Goal: Task Accomplishment & Management: Use online tool/utility

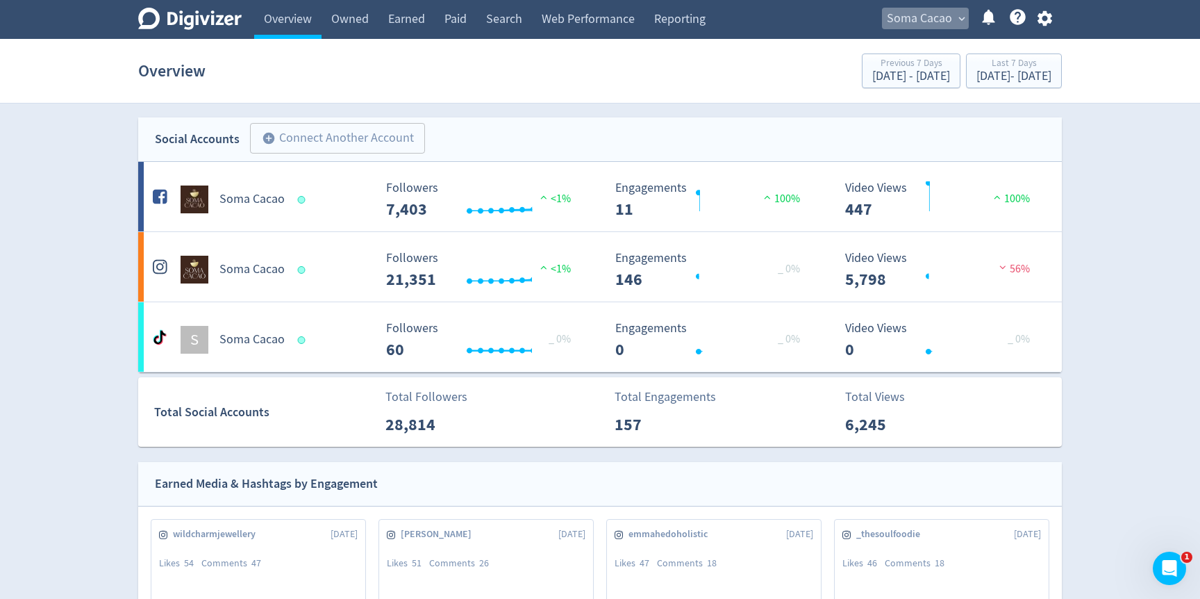
click at [950, 22] on span "Soma Cacao" at bounding box center [919, 19] width 65 height 22
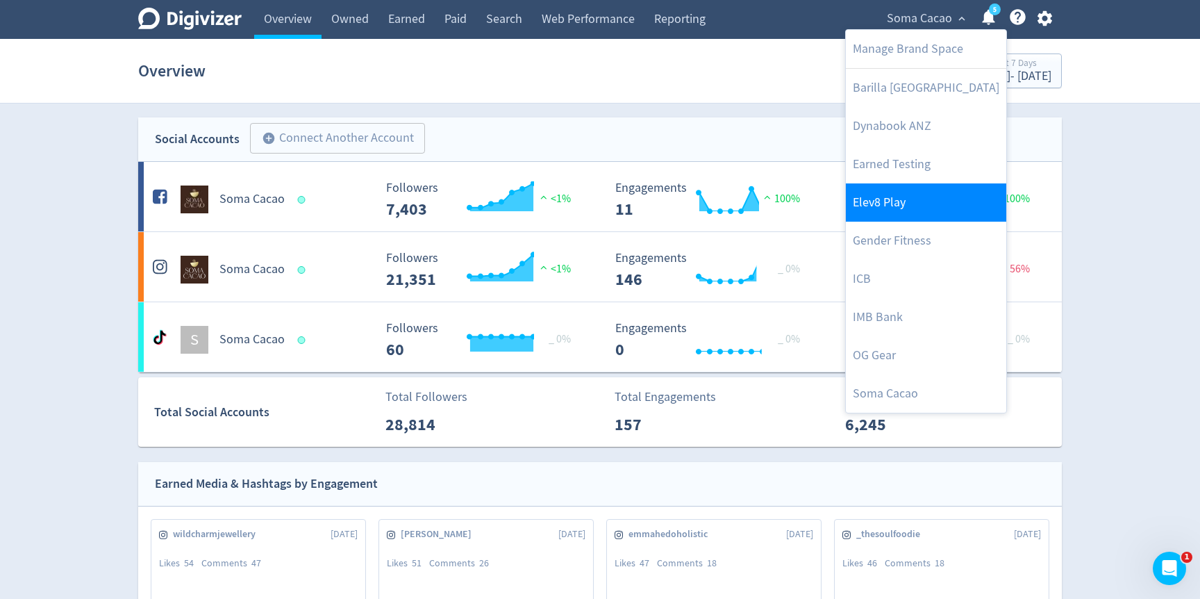
click at [892, 196] on link "Elev8 Play" at bounding box center [926, 202] width 160 height 38
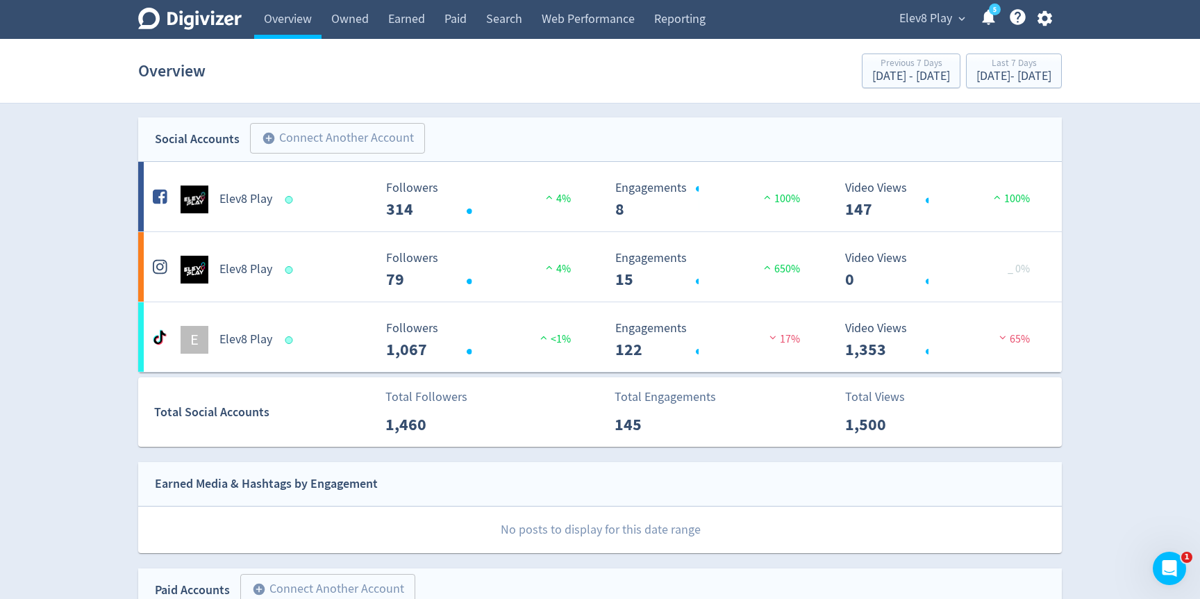
click at [950, 9] on span "Elev8 Play" at bounding box center [925, 19] width 53 height 22
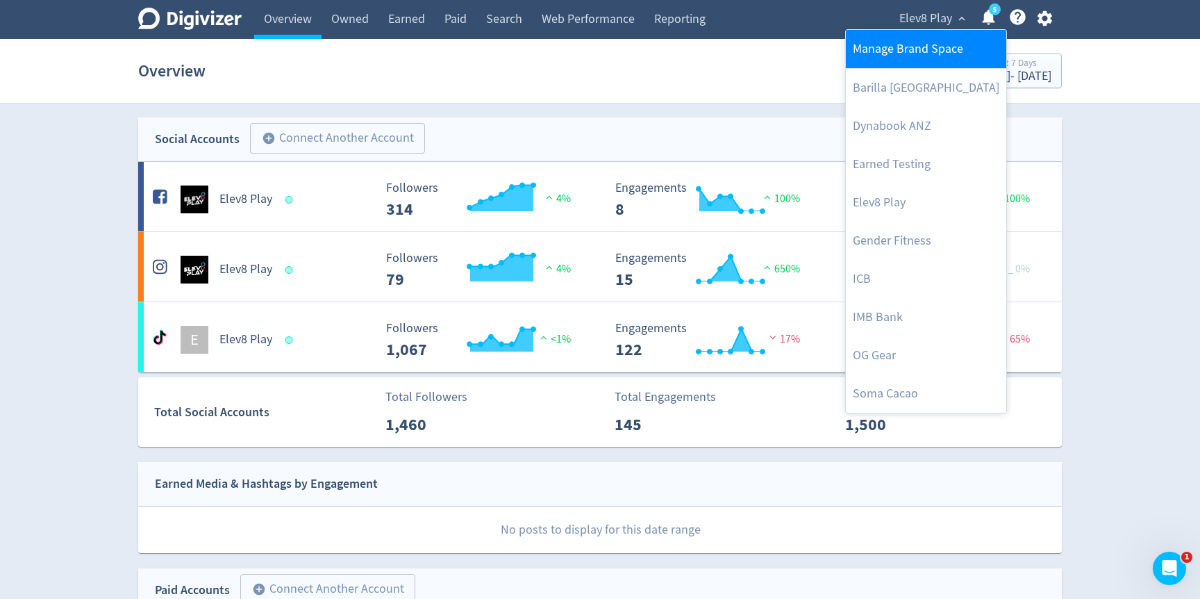
drag, startPoint x: 931, startPoint y: 46, endPoint x: 1033, endPoint y: 6, distance: 109.5
click at [1033, 6] on div at bounding box center [600, 299] width 1200 height 599
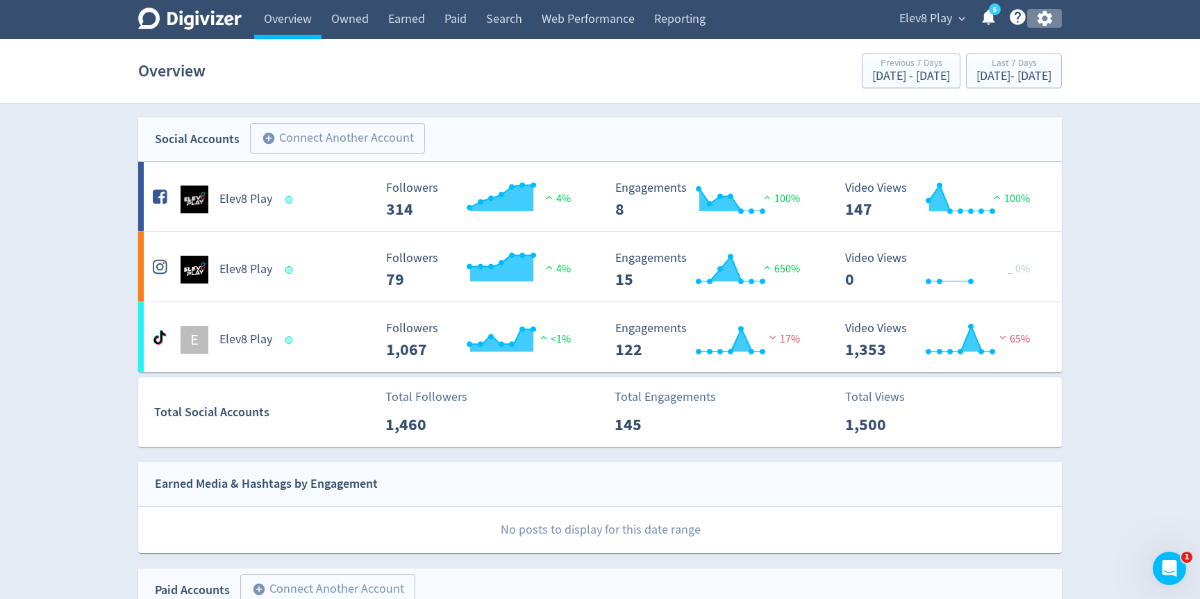
click at [1046, 17] on icon "button" at bounding box center [1044, 18] width 19 height 19
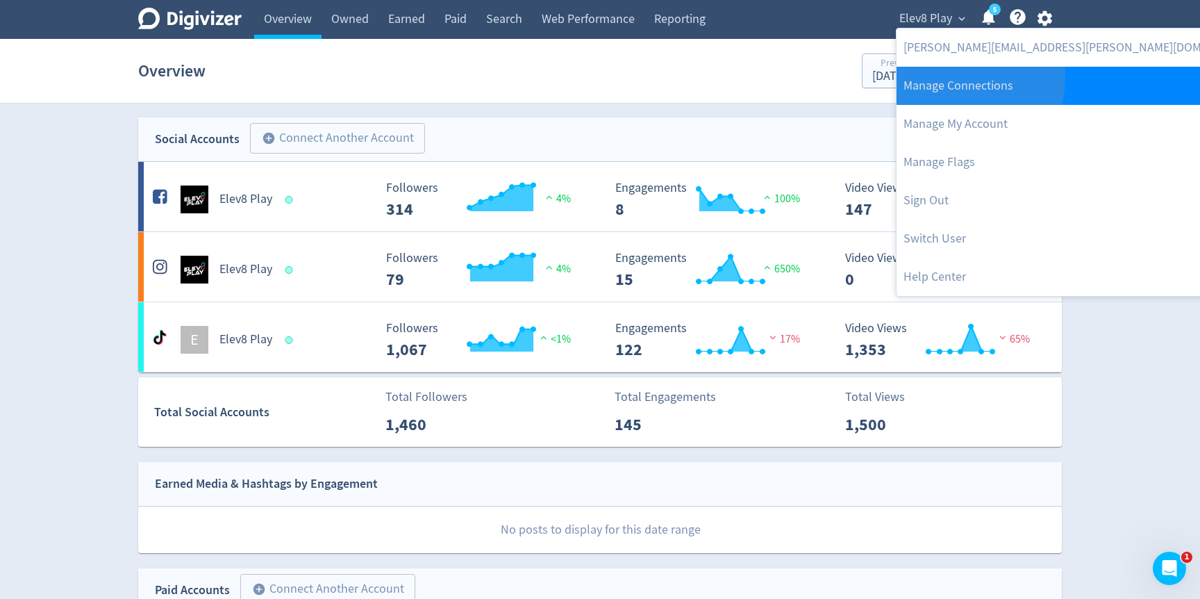
click at [953, 78] on link "Manage Connections" at bounding box center [1081, 86] width 371 height 38
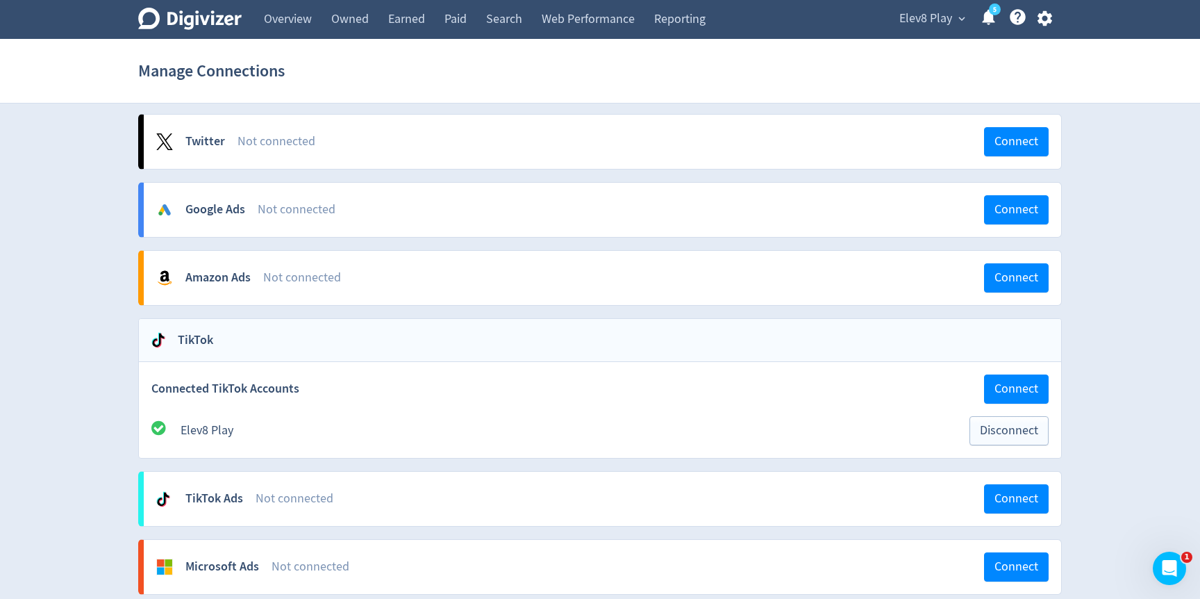
scroll to position [721, 0]
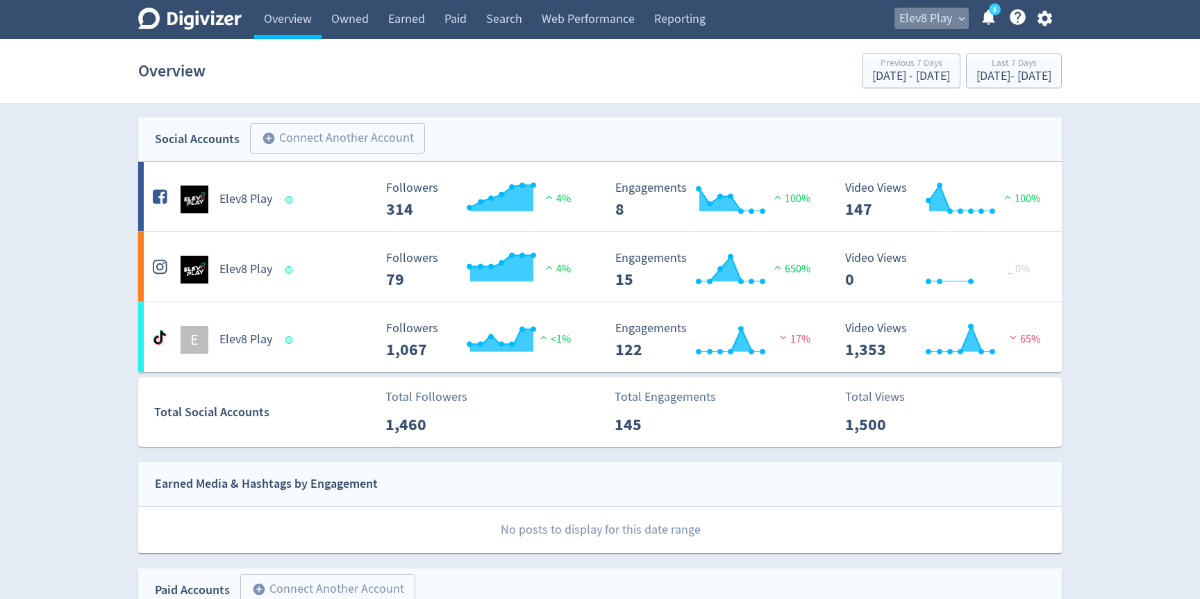
click at [934, 24] on span "Elev8 Play" at bounding box center [925, 19] width 53 height 22
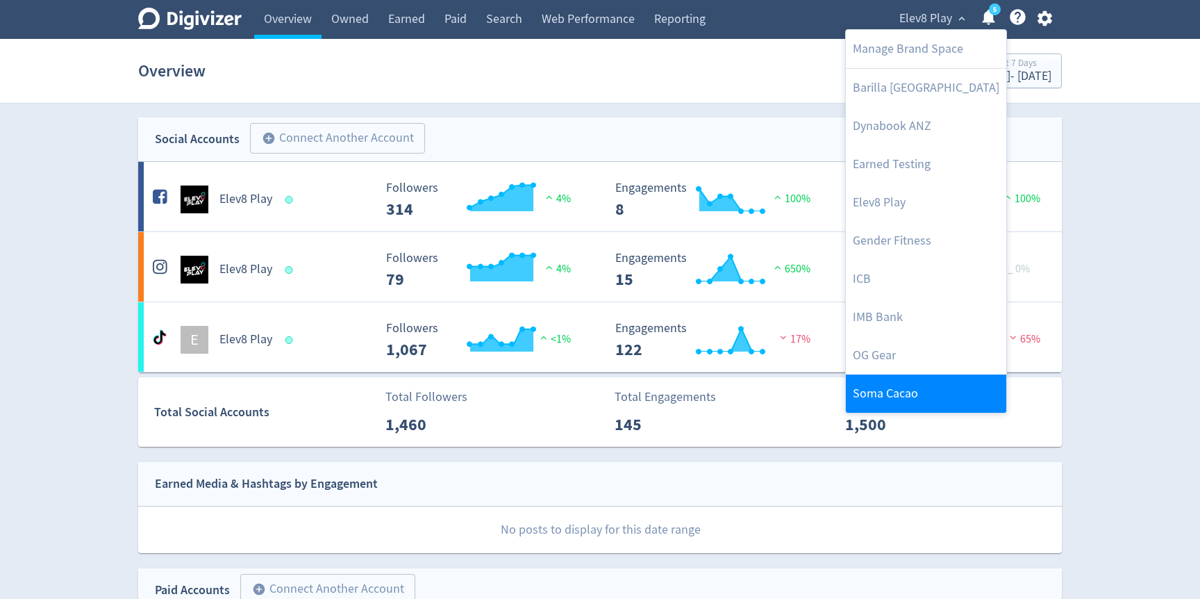
click at [874, 395] on link "Soma Cacao" at bounding box center [926, 393] width 160 height 38
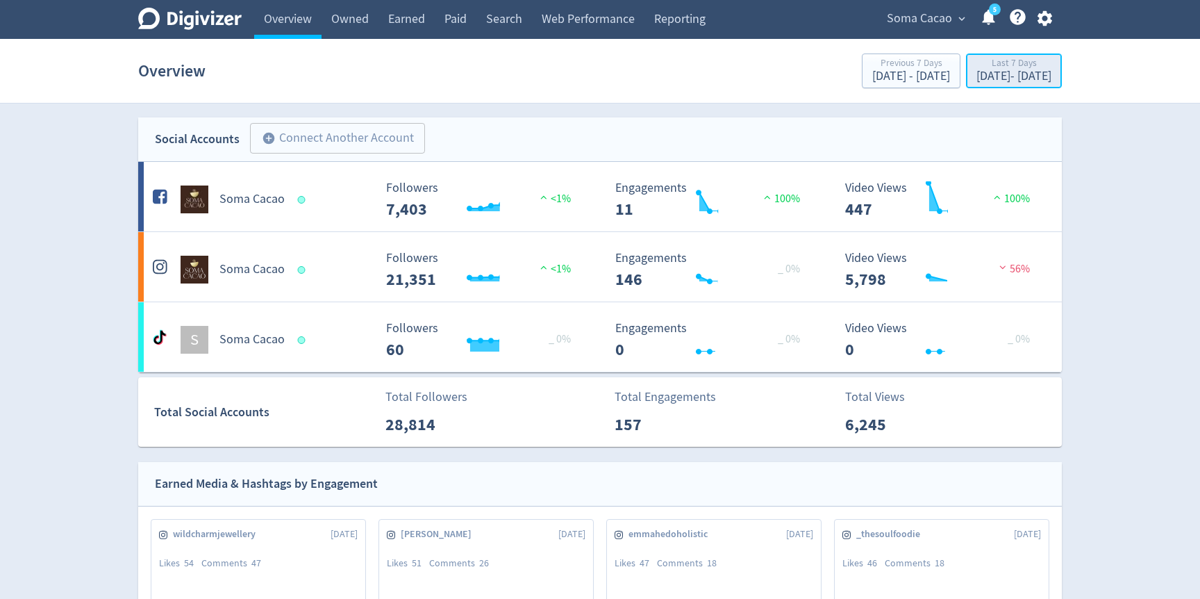
click at [976, 83] on div "[DATE] - [DATE]" at bounding box center [1013, 76] width 75 height 12
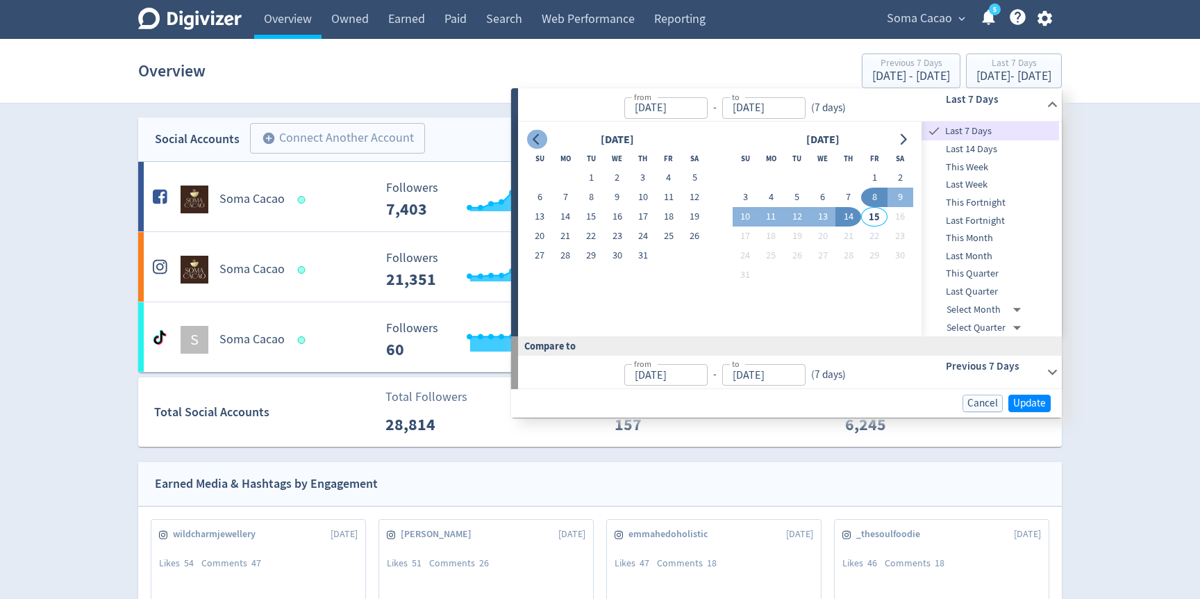
click at [533, 142] on icon "Go to previous month" at bounding box center [536, 139] width 11 height 11
click at [612, 213] on button "18" at bounding box center [617, 216] width 26 height 19
type input "[DATE]"
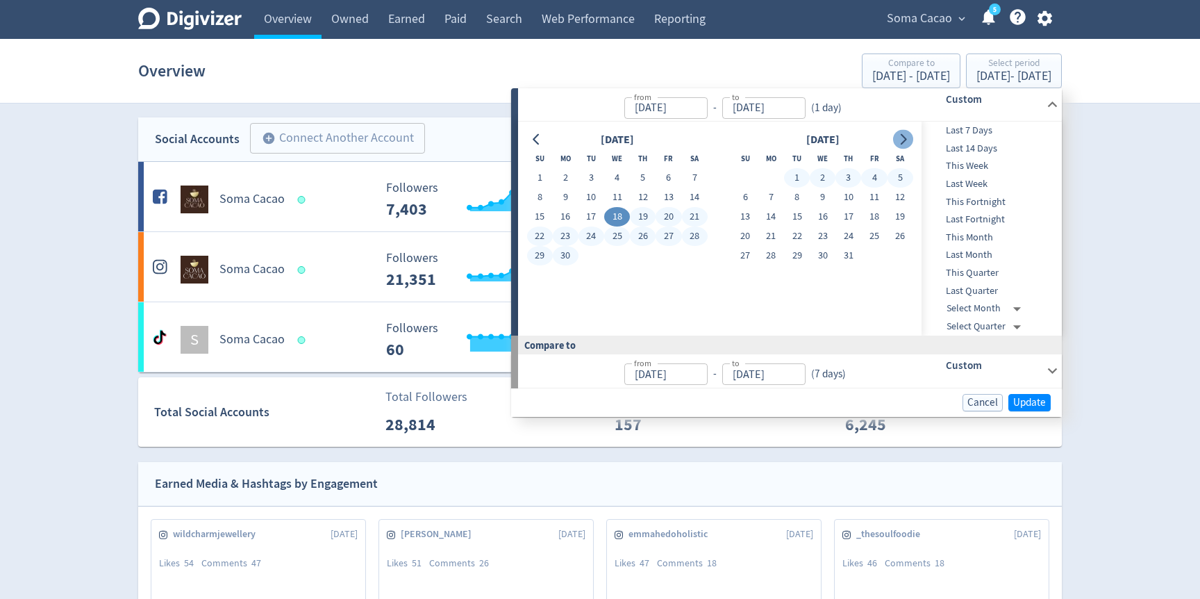
click at [905, 144] on icon "Go to next month" at bounding box center [902, 139] width 11 height 11
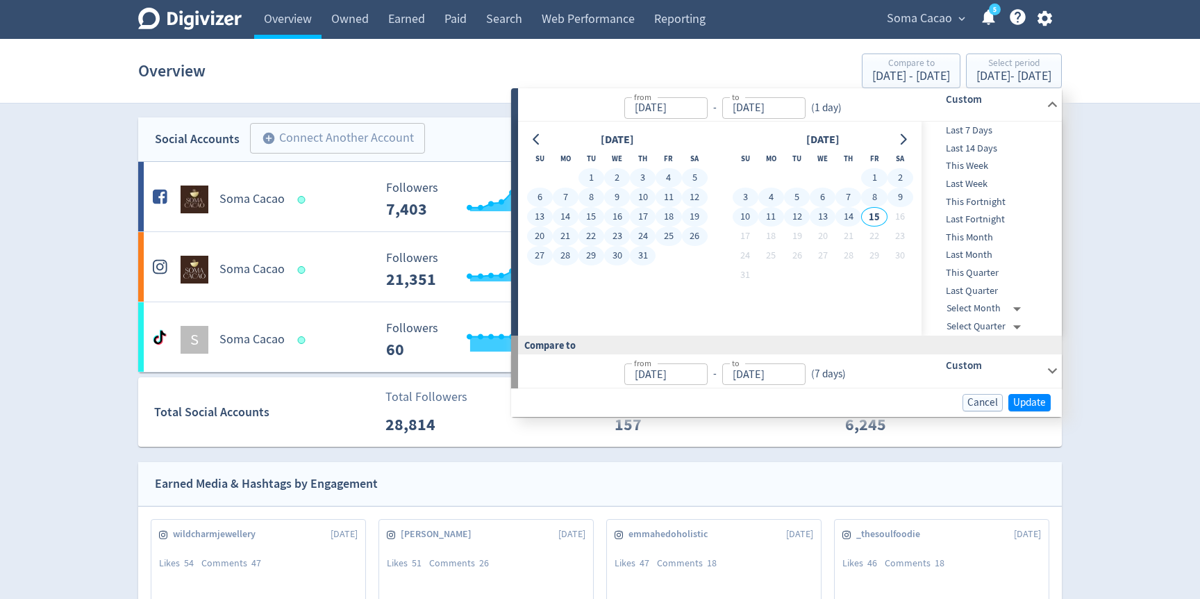
click at [843, 221] on button "14" at bounding box center [848, 216] width 26 height 19
type input "[DATE]"
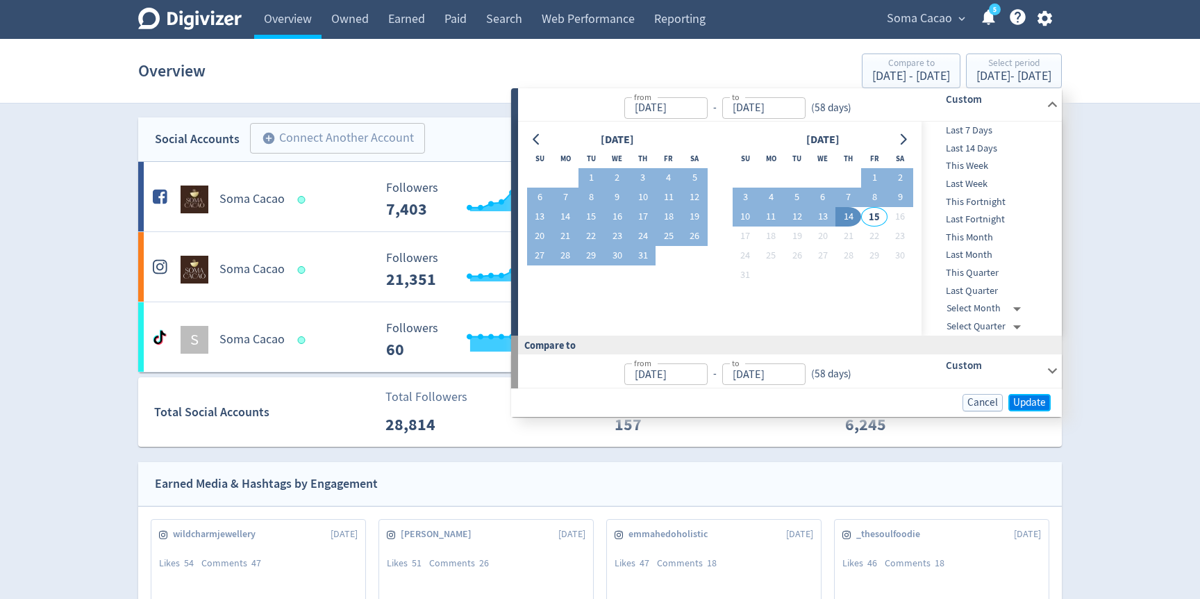
click at [1039, 402] on span "Update" at bounding box center [1029, 402] width 33 height 10
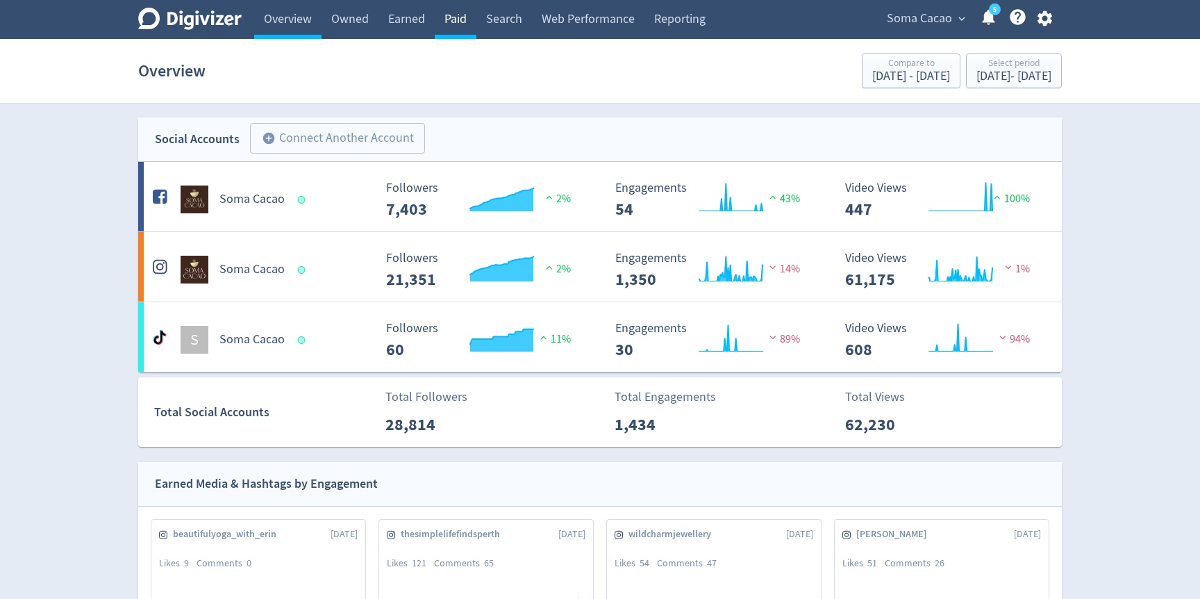
click at [461, 31] on link "Paid" at bounding box center [456, 19] width 42 height 39
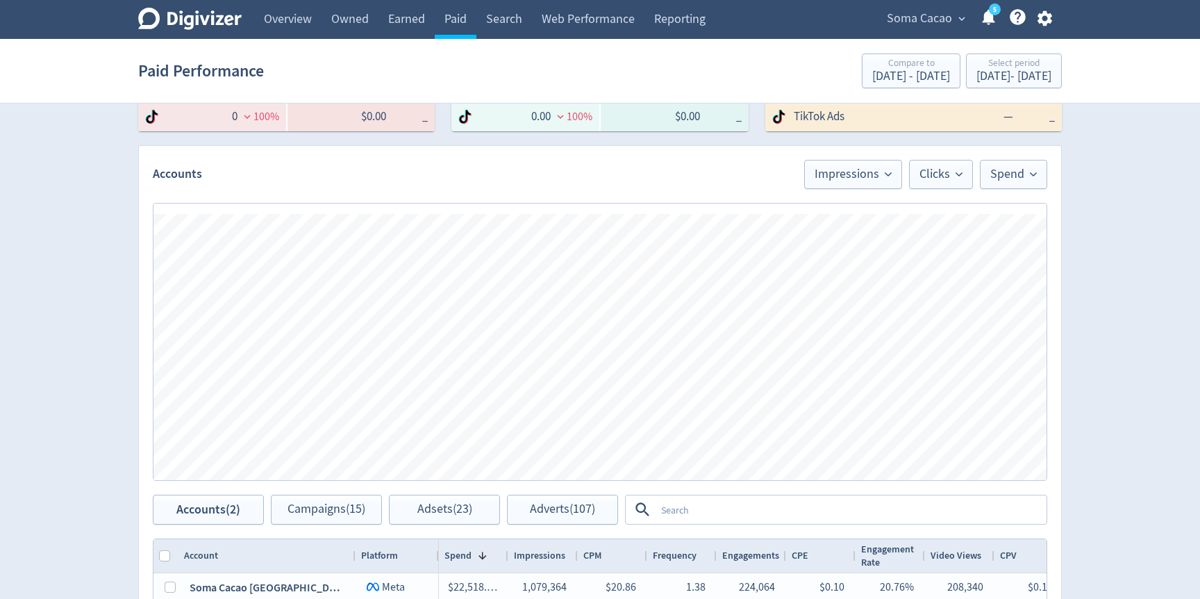
scroll to position [353, 0]
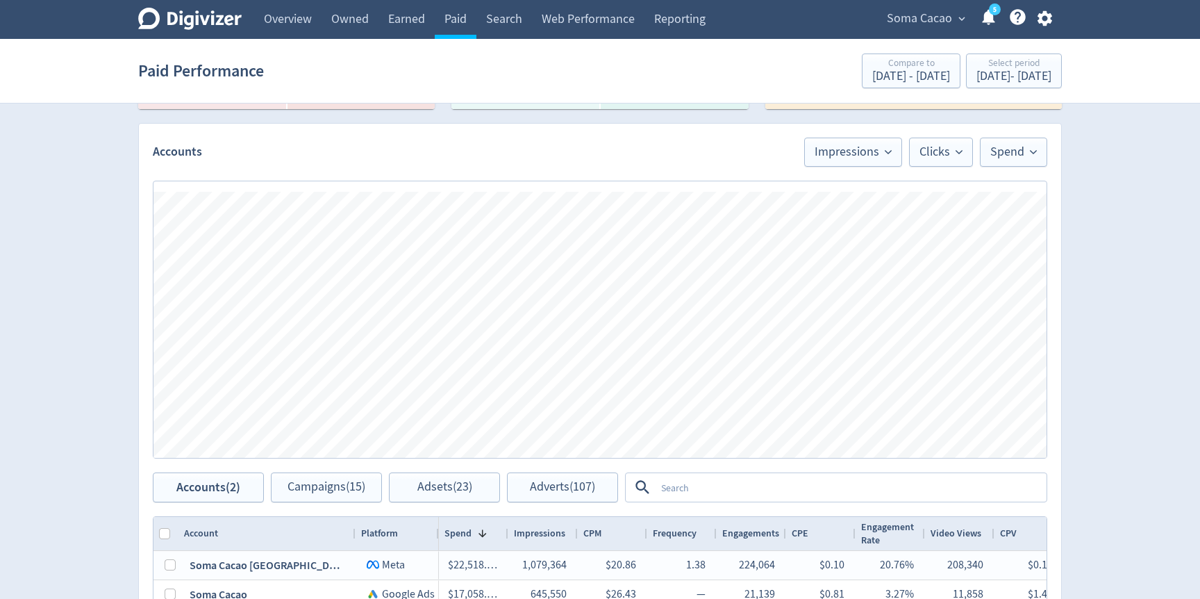
click at [720, 483] on textarea at bounding box center [850, 487] width 390 height 26
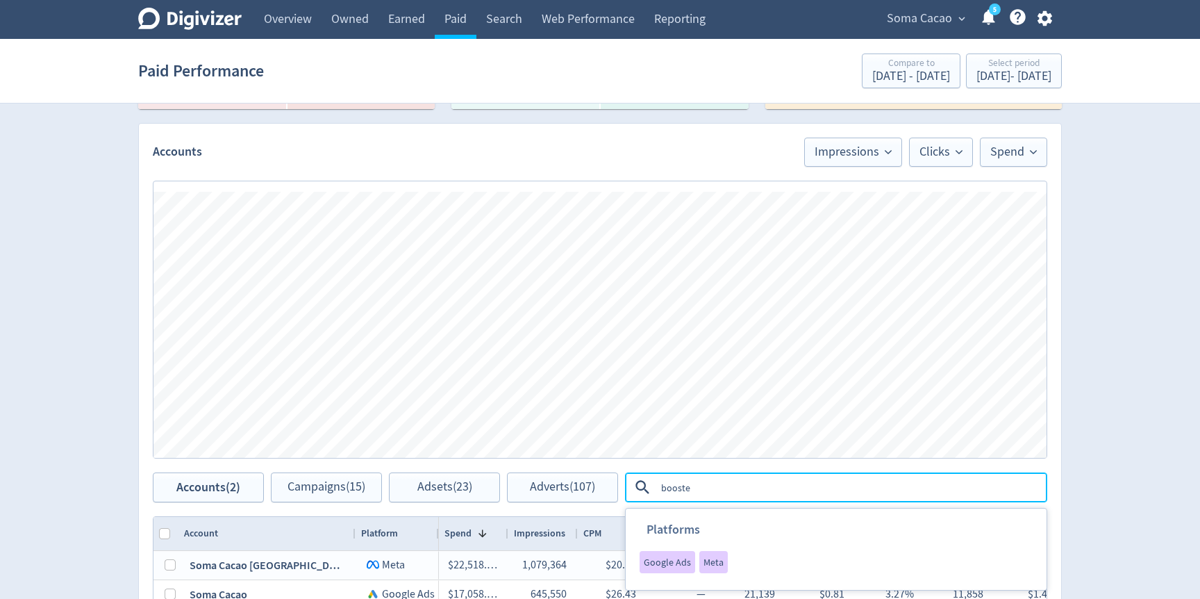
type textarea "boosted"
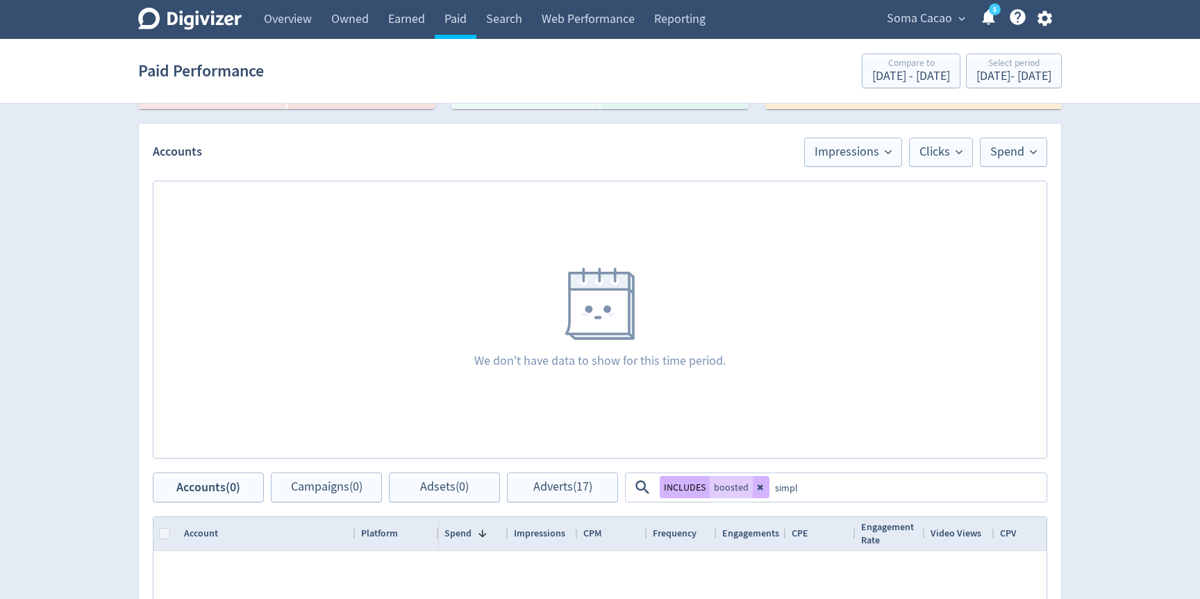
type textarea "simple"
click at [774, 480] on button "OR" at bounding box center [784, 487] width 20 height 22
click at [500, 487] on div "Accounts (0) Campaigns (0) Adsets (0) Adverts (7)" at bounding box center [385, 487] width 465 height 30
click at [536, 487] on span "Adverts (7)" at bounding box center [562, 487] width 53 height 13
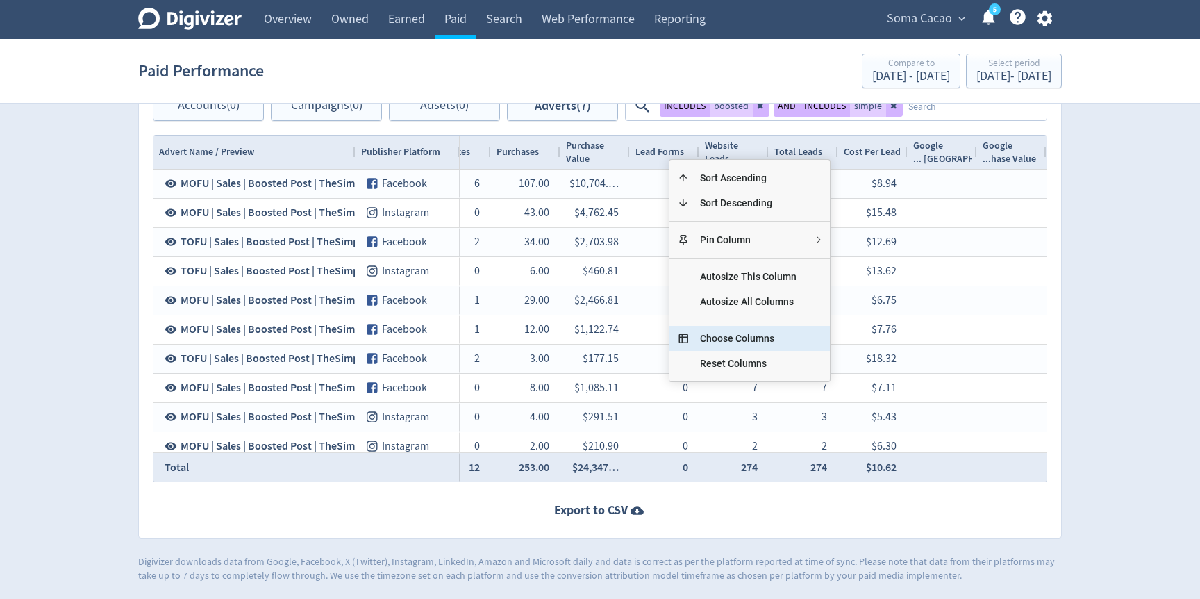
click at [724, 341] on span "Choose Columns" at bounding box center [748, 338] width 119 height 25
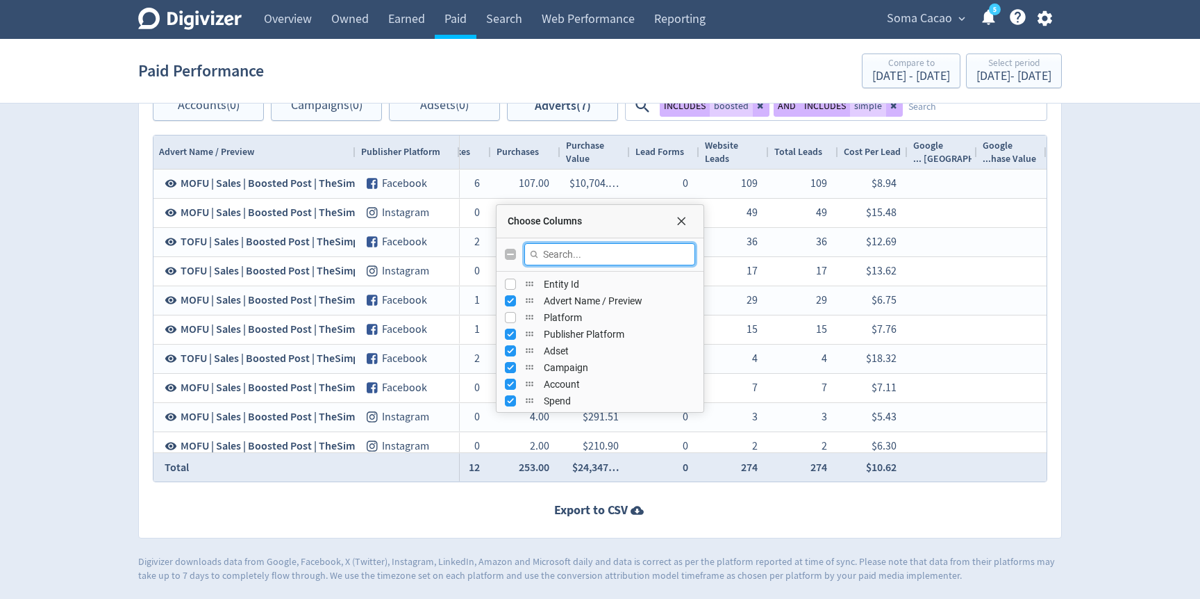
click at [633, 253] on input "Filter Columns Input" at bounding box center [609, 254] width 171 height 22
type input "views"
checkbox input "true"
click at [685, 219] on span "Choose Columns" at bounding box center [681, 220] width 11 height 11
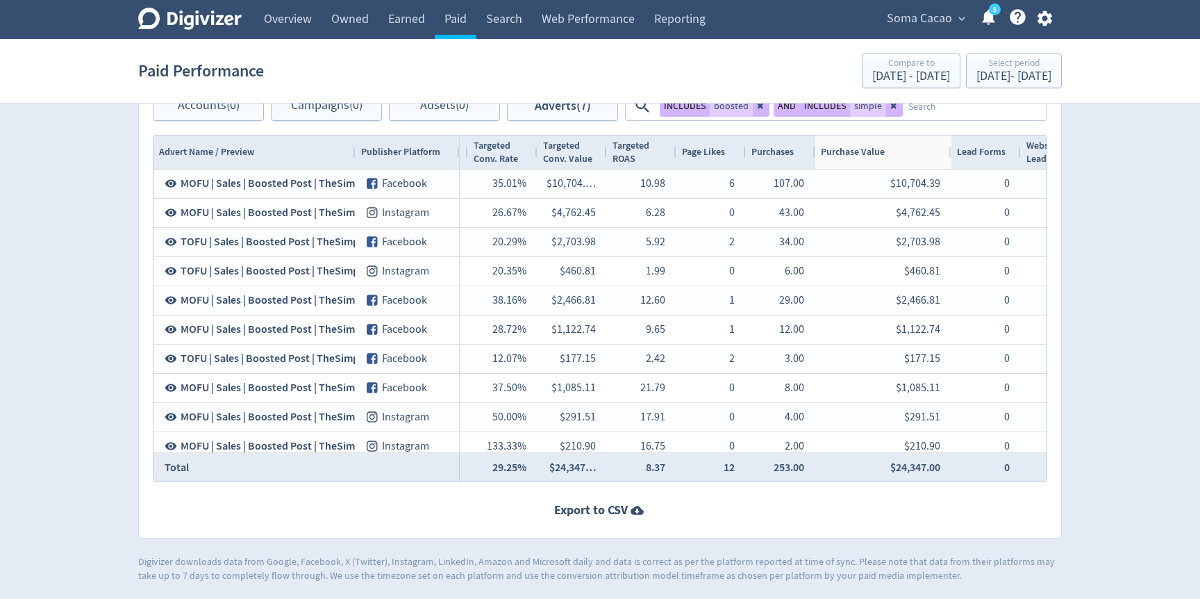
drag, startPoint x: 883, startPoint y: 156, endPoint x: 959, endPoint y: 156, distance: 75.7
click at [953, 156] on div at bounding box center [951, 151] width 6 height 33
